Goal: Check status

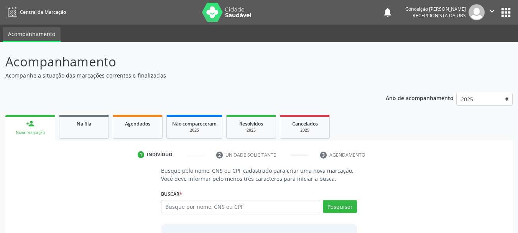
click at [206, 203] on input "text" at bounding box center [241, 206] width 160 height 13
click at [234, 208] on input "text" at bounding box center [241, 206] width 160 height 13
click at [347, 206] on button "Pesquisar" at bounding box center [340, 206] width 34 height 13
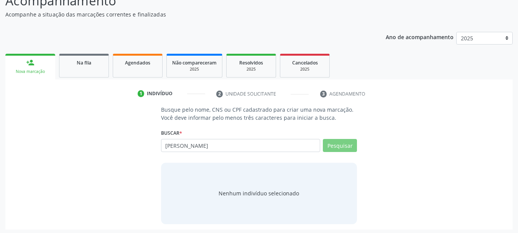
scroll to position [63, 0]
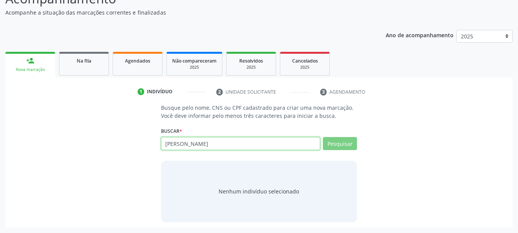
click at [208, 145] on input "[PERSON_NAME]" at bounding box center [241, 143] width 160 height 13
click at [254, 147] on input "[PERSON_NAME]" at bounding box center [241, 143] width 160 height 13
type input "[PERSON_NAME]"
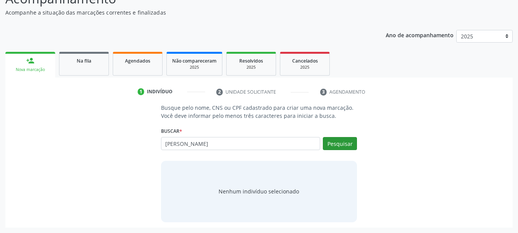
type input "[PERSON_NAME]"
click at [353, 144] on button "Pesquisar" at bounding box center [340, 143] width 34 height 13
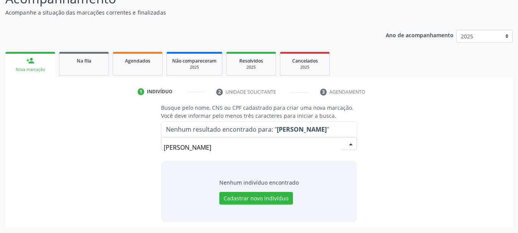
click at [203, 150] on input "[PERSON_NAME]" at bounding box center [253, 147] width 178 height 15
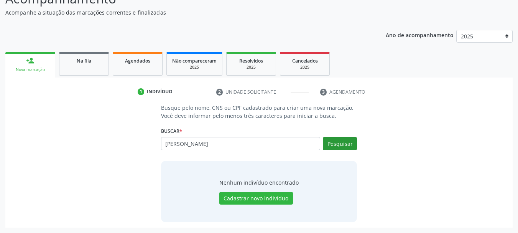
type input "[PERSON_NAME]"
click at [345, 142] on button "Pesquisar" at bounding box center [340, 143] width 34 height 13
